Goal: Task Accomplishment & Management: Manage account settings

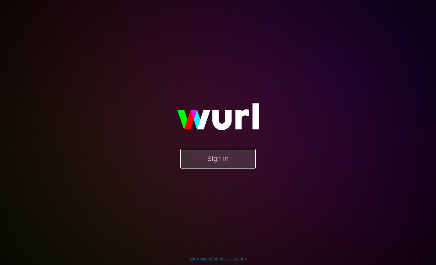
click at [230, 163] on button "Sign In" at bounding box center [217, 159] width 75 height 20
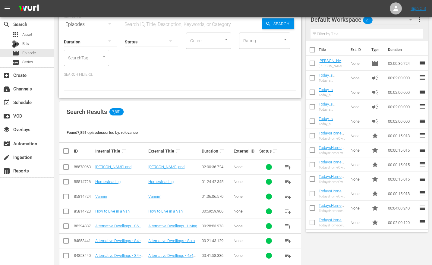
scroll to position [53, 0]
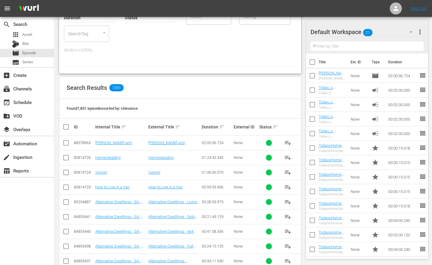
click at [418, 30] on span "more_vert" at bounding box center [419, 31] width 7 height 7
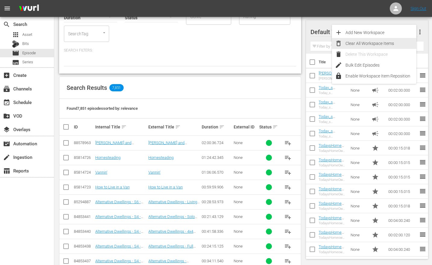
click at [373, 42] on div "Clear All Workspace Items" at bounding box center [380, 43] width 71 height 11
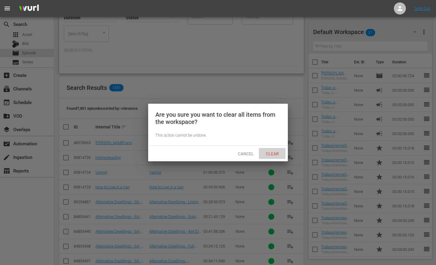
click at [275, 152] on span "Clear" at bounding box center [272, 153] width 23 height 5
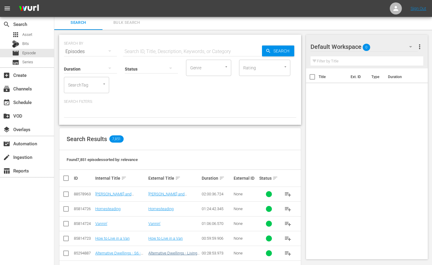
scroll to position [134, 0]
